Goal: Task Accomplishment & Management: Use online tool/utility

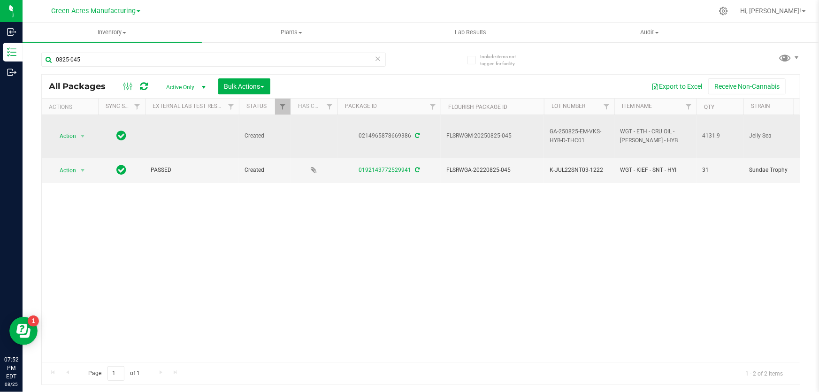
click at [183, 146] on td at bounding box center [192, 136] width 94 height 43
click at [83, 137] on span "select" at bounding box center [83, 136] width 8 height 8
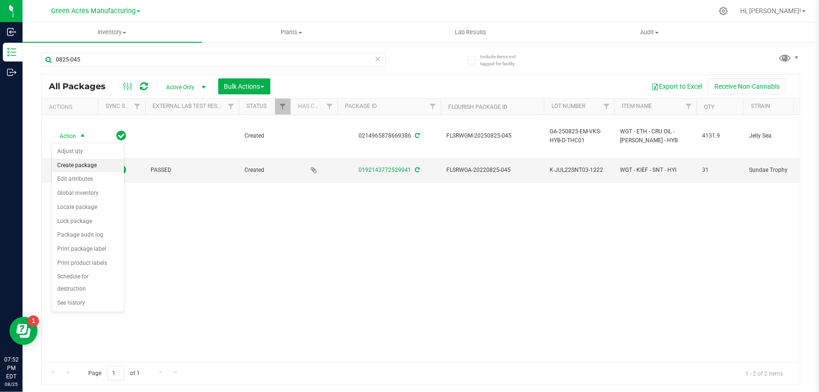
click at [91, 162] on li "Create package" at bounding box center [88, 166] width 72 height 14
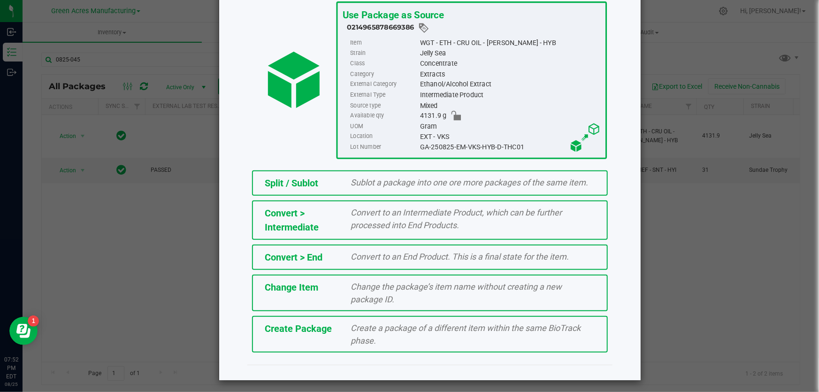
scroll to position [64, 0]
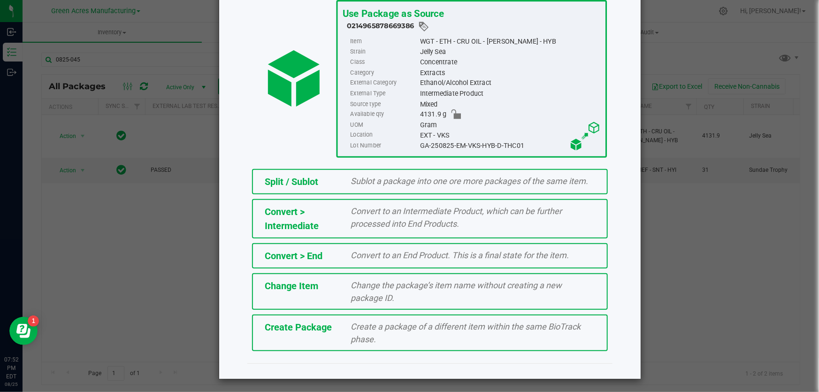
click at [331, 335] on div "Create Package Create a package of a different item within the same BioTrack ph…" at bounding box center [430, 332] width 356 height 37
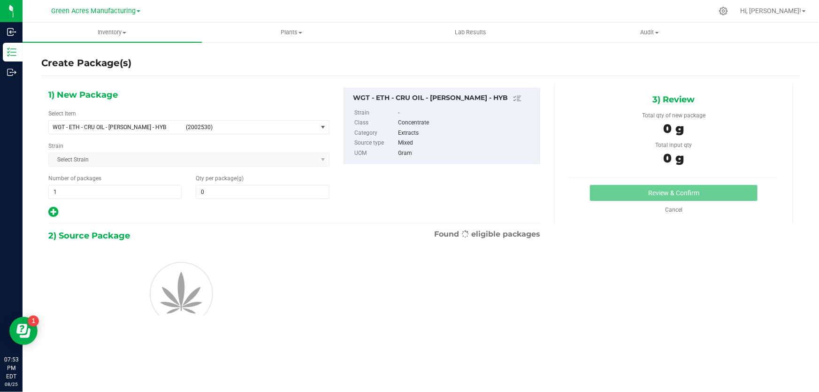
type input "0.0000"
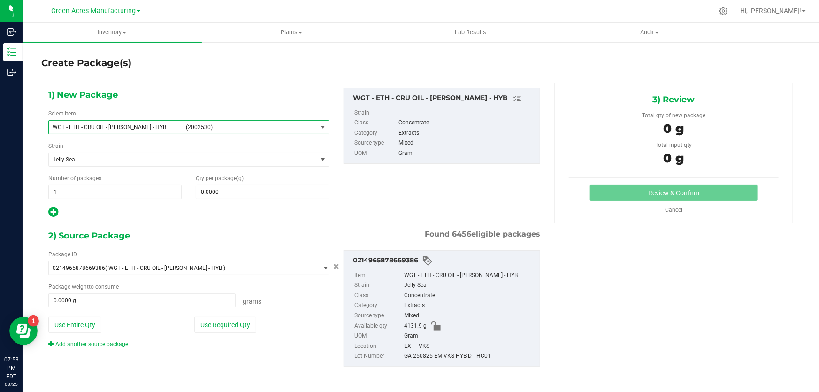
click at [323, 129] on span "select" at bounding box center [323, 127] width 8 height 8
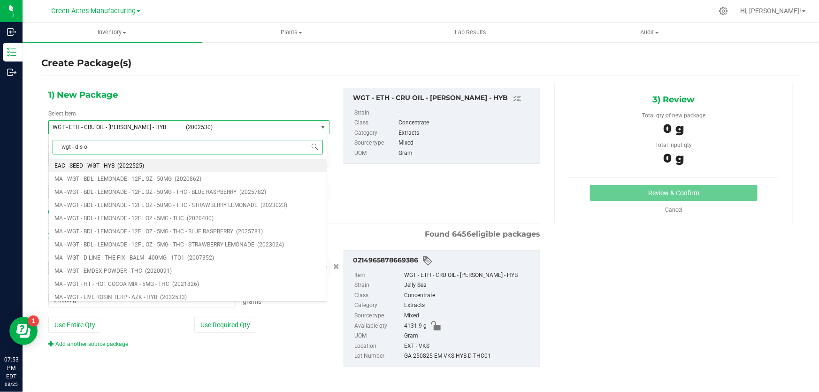
type input "wgt - dis oil"
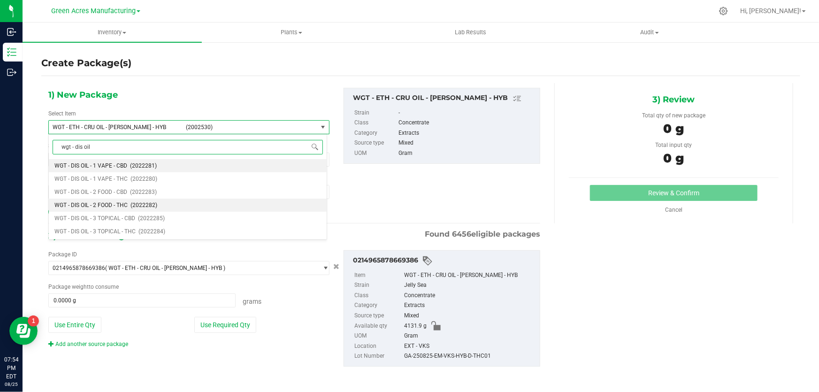
click at [122, 202] on span "WGT - DIS OIL - 2 FOOD - THC" at bounding box center [90, 205] width 73 height 7
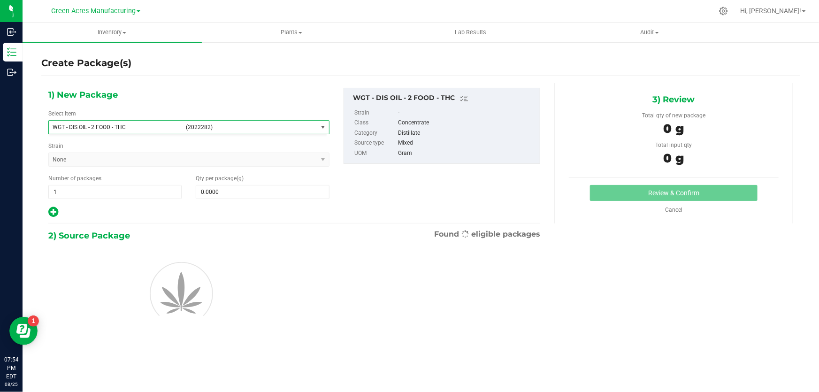
type input "0.0000"
click at [237, 189] on span at bounding box center [262, 192] width 133 height 14
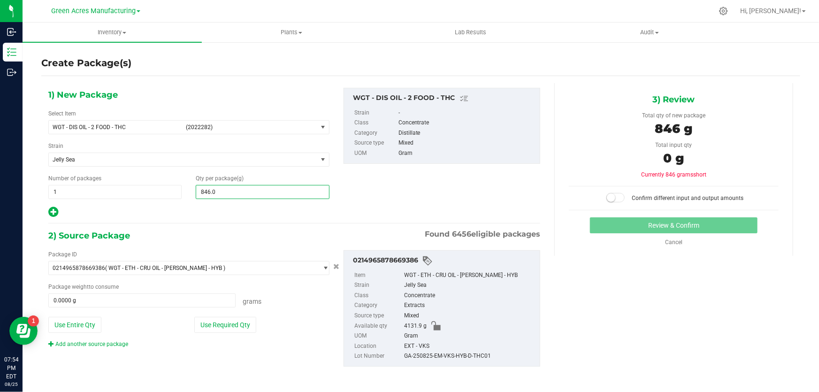
type input "846.00"
type input "846.0000"
click at [214, 325] on button "Use Required Qty" at bounding box center [225, 325] width 62 height 16
type input "846.0000 g"
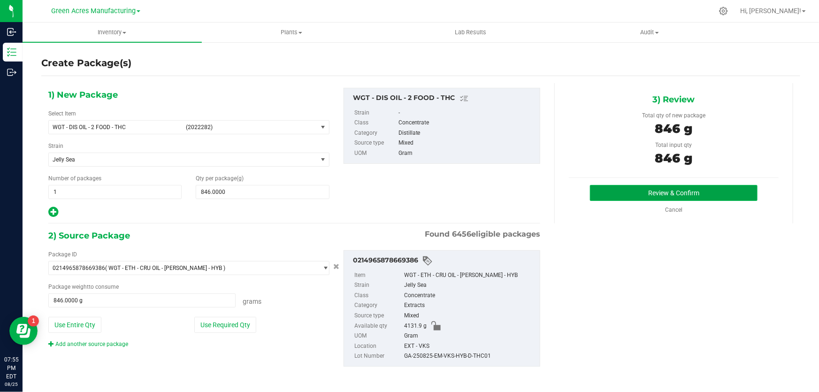
click at [678, 196] on button "Review & Confirm" at bounding box center [674, 193] width 168 height 16
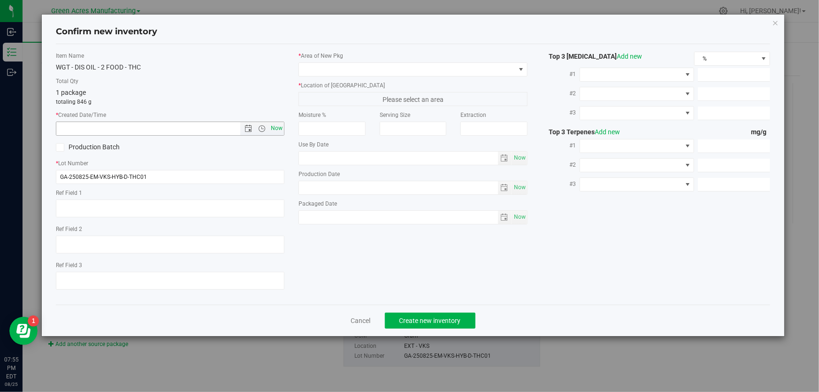
click at [281, 128] on span "Now" at bounding box center [277, 129] width 16 height 14
type input "[DATE] 7:55 PM"
click at [212, 172] on input "GA-250825-EM-VKS-HYB-D-THC01" at bounding box center [170, 177] width 229 height 14
type input "GA-250825-EM-VKS-HYB-D-THC01-D2A"
click at [515, 66] on span at bounding box center [521, 69] width 12 height 13
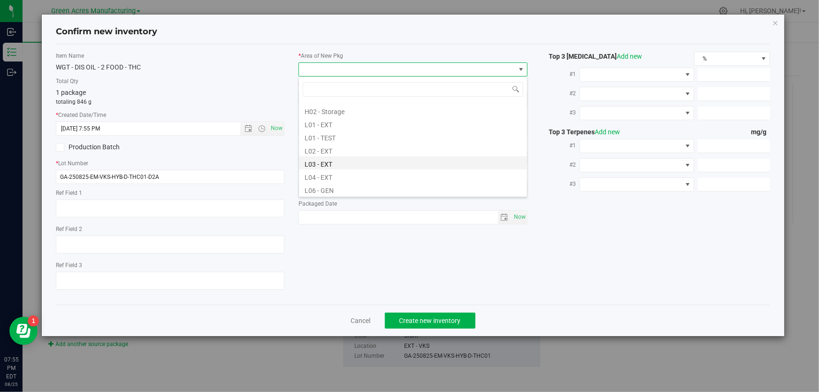
scroll to position [170, 0]
click at [341, 151] on li "L03 - EXT" at bounding box center [413, 147] width 228 height 13
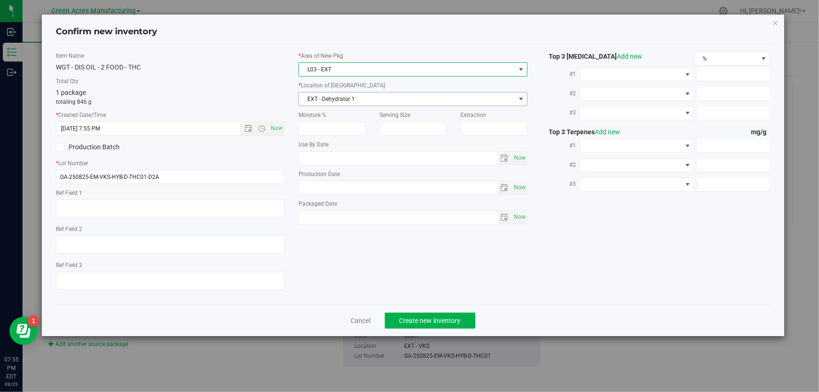
click at [487, 101] on span "EXT - Dehydrator 1" at bounding box center [407, 98] width 216 height 13
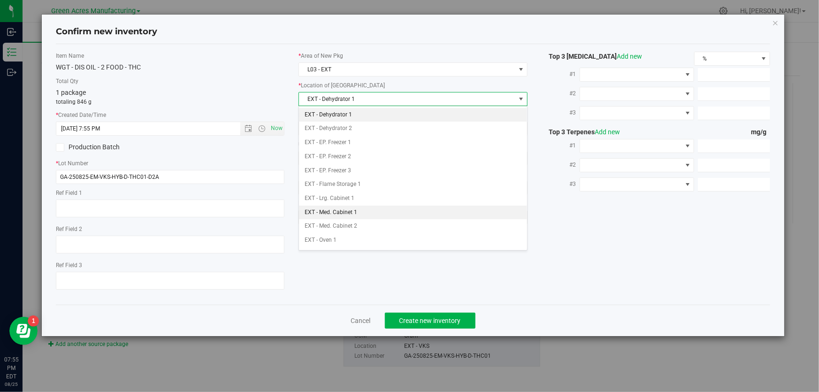
click at [375, 210] on li "EXT - Med. Cabinet 1" at bounding box center [413, 213] width 228 height 14
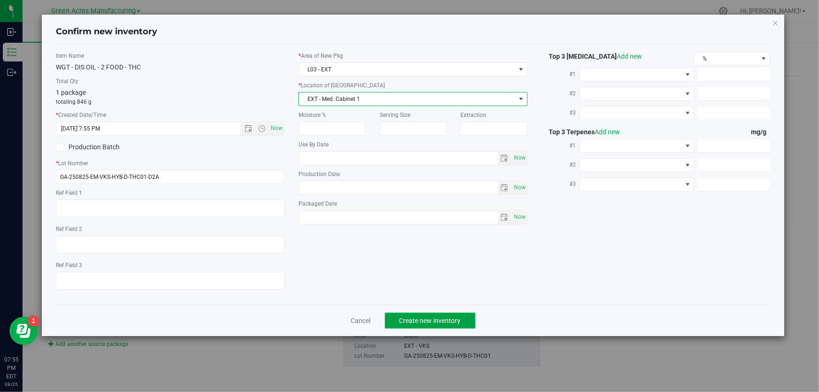
click at [440, 324] on span "Create new inventory" at bounding box center [429, 321] width 61 height 8
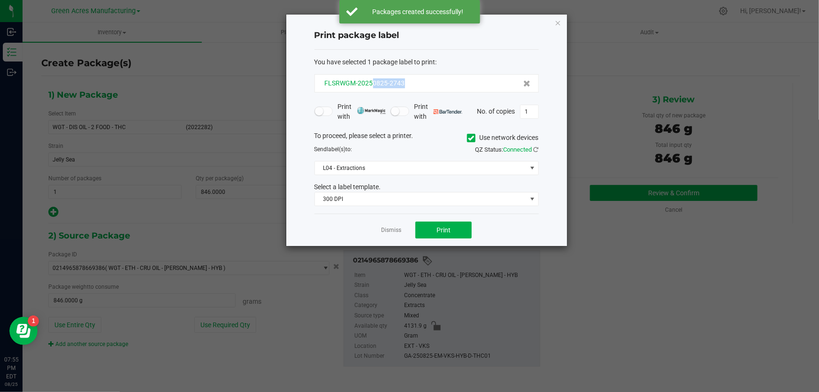
drag, startPoint x: 410, startPoint y: 85, endPoint x: 373, endPoint y: 85, distance: 37.1
click at [373, 85] on div "FLSRWGM-20250825-2743" at bounding box center [426, 83] width 208 height 10
copy span "0825-2743"
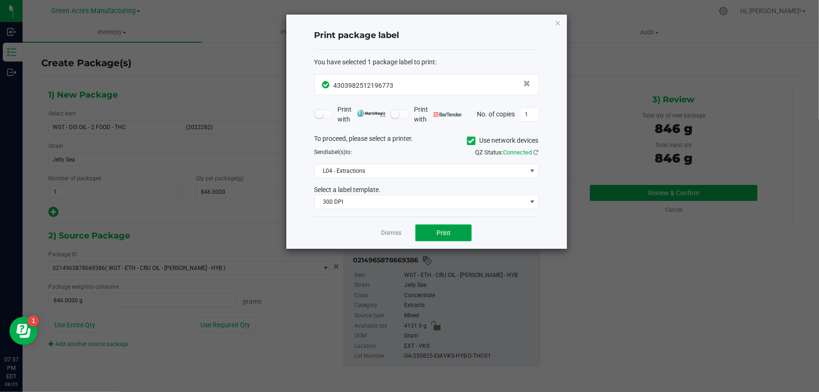
click at [457, 233] on button "Print" at bounding box center [443, 232] width 56 height 17
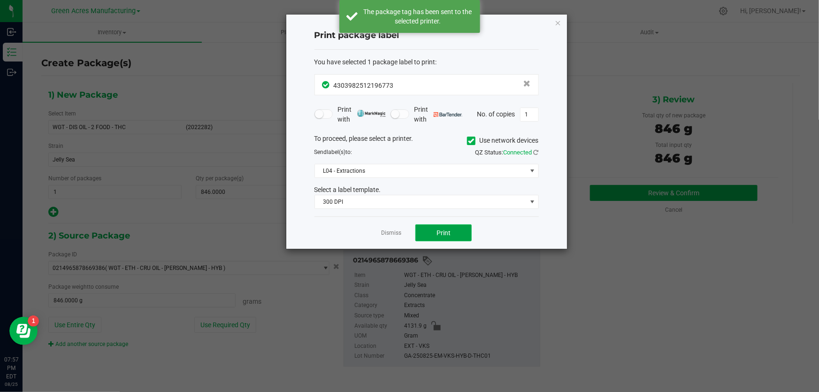
click at [456, 235] on button "Print" at bounding box center [443, 232] width 56 height 17
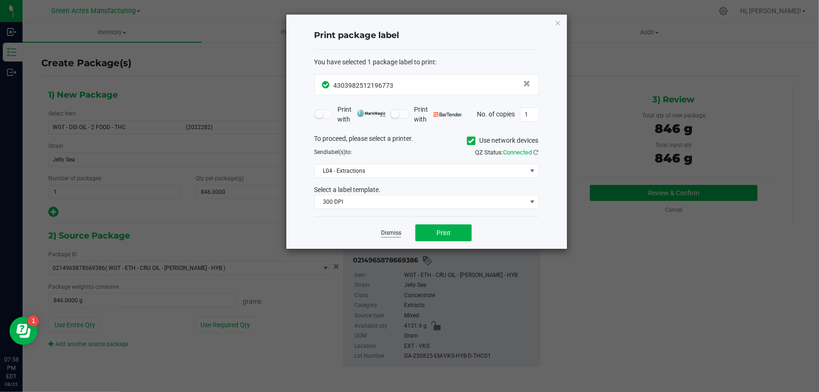
click at [392, 229] on link "Dismiss" at bounding box center [391, 233] width 20 height 8
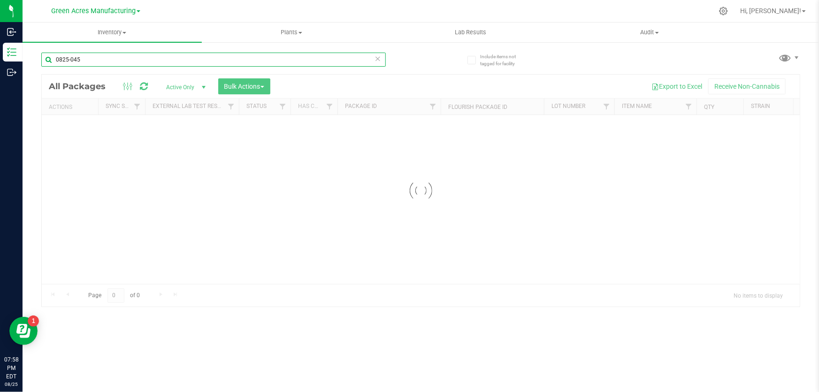
click at [91, 58] on input "0825-045" at bounding box center [213, 60] width 344 height 14
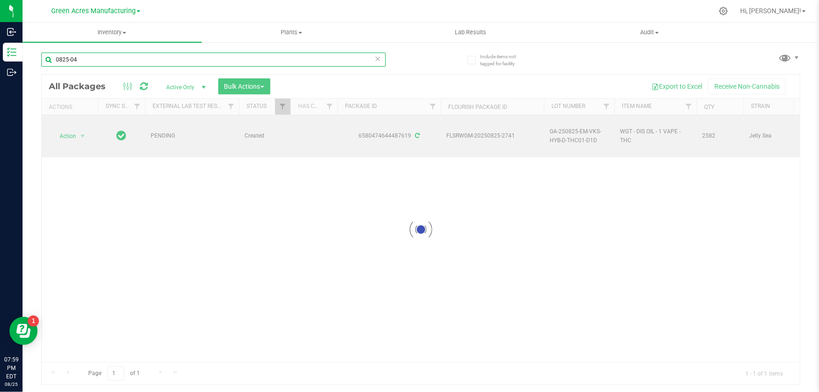
type input "0825-045"
